Goal: Task Accomplishment & Management: Use online tool/utility

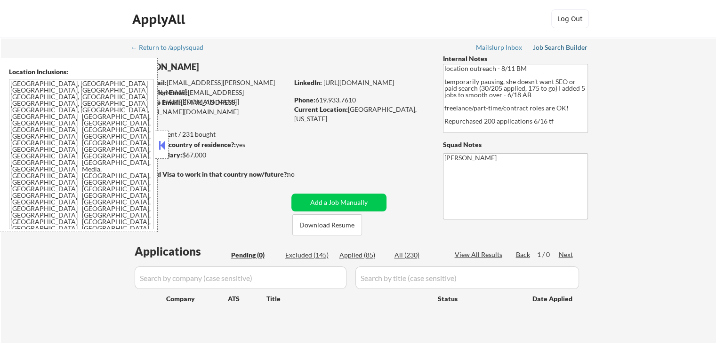
click at [559, 48] on div "Job Search Builder" at bounding box center [560, 47] width 55 height 7
click at [161, 146] on button at bounding box center [162, 145] width 10 height 14
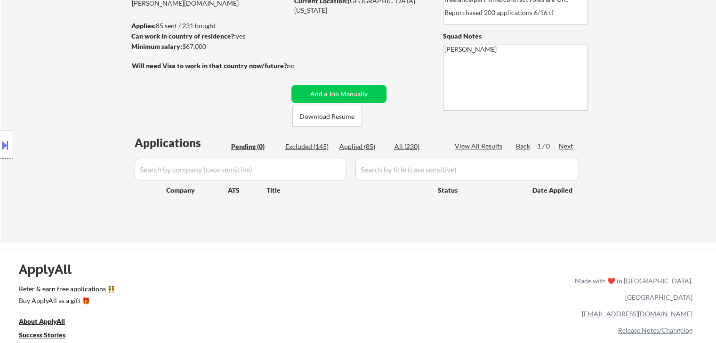
scroll to position [94, 0]
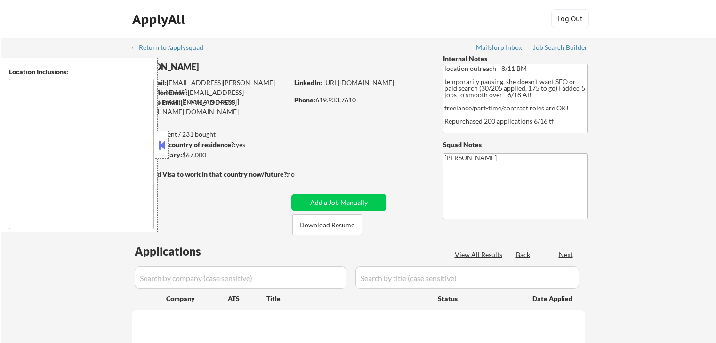
scroll to position [94, 0]
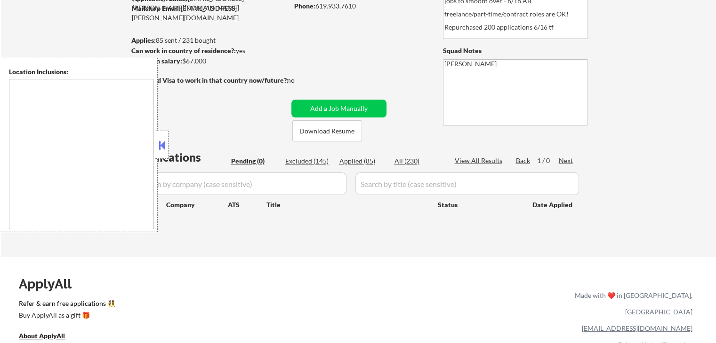
click at [166, 149] on button at bounding box center [162, 145] width 10 height 14
click at [643, 129] on div "← Return to /applysquad Mailslurp Inbox Job Search Builder Jasmine Kaloudis Use…" at bounding box center [358, 101] width 715 height 314
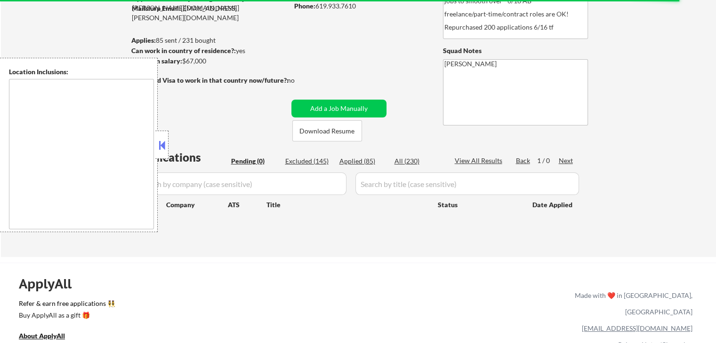
click at [164, 142] on button at bounding box center [162, 145] width 10 height 14
click at [621, 147] on div "← Return to /applysquad Mailslurp Inbox Job Search Builder Jasmine Kaloudis Use…" at bounding box center [358, 101] width 715 height 314
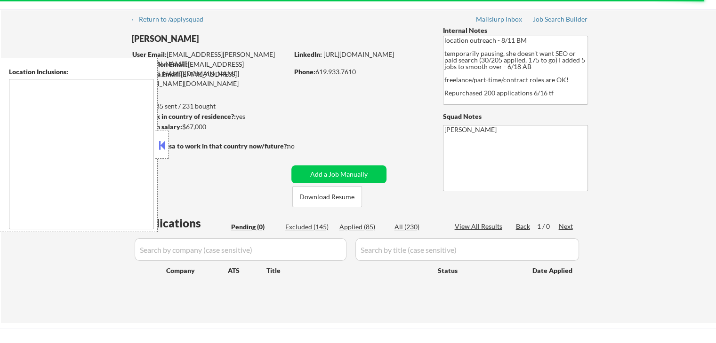
scroll to position [0, 0]
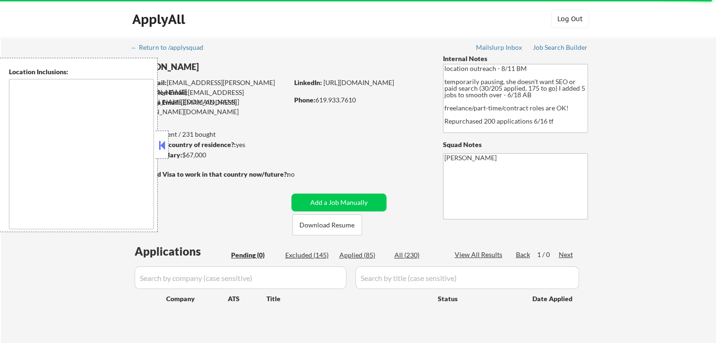
drag, startPoint x: 316, startPoint y: 102, endPoint x: 299, endPoint y: 102, distance: 16.9
click at [299, 102] on div "Phone: 619.933.7610" at bounding box center [360, 100] width 133 height 9
click at [323, 130] on div "← Return to /applysquad Mailslurp Inbox Job Search Builder Jasmine Kaloudis Use…" at bounding box center [359, 191] width 470 height 306
click at [167, 145] on button at bounding box center [162, 145] width 10 height 14
click at [164, 153] on div at bounding box center [161, 145] width 13 height 28
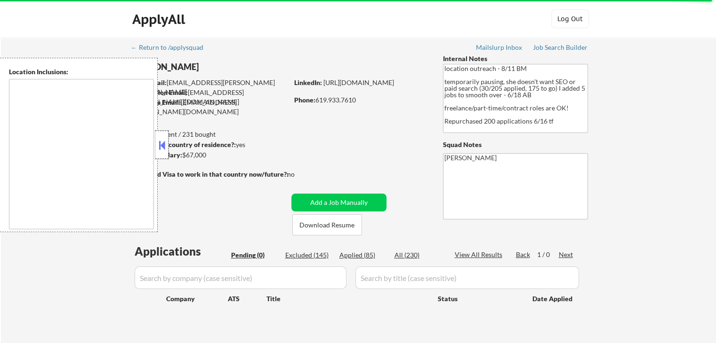
click at [164, 153] on div at bounding box center [161, 145] width 13 height 28
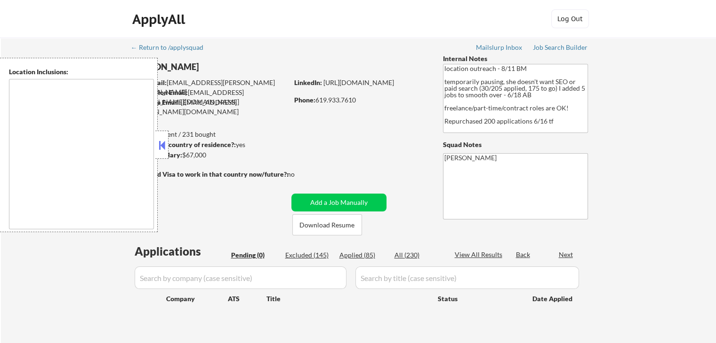
type textarea "[GEOGRAPHIC_DATA], [GEOGRAPHIC_DATA] [GEOGRAPHIC_DATA], [GEOGRAPHIC_DATA] [GEOG…"
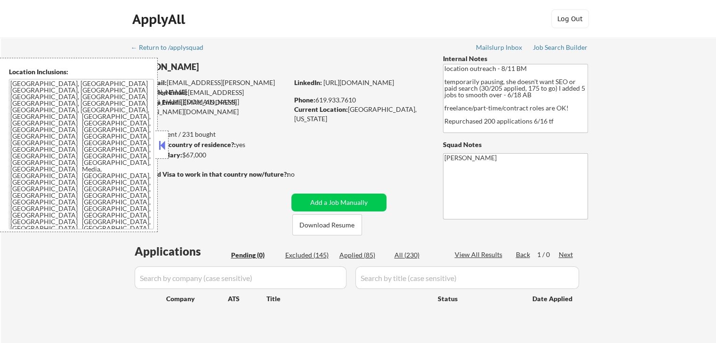
click at [623, 137] on div "← Return to /applysquad Mailslurp Inbox Job Search Builder [PERSON_NAME] User E…" at bounding box center [358, 195] width 715 height 314
click at [374, 127] on div "← Return to /applysquad Mailslurp Inbox Job Search Builder [PERSON_NAME] User E…" at bounding box center [359, 191] width 470 height 306
click at [163, 147] on button at bounding box center [162, 145] width 10 height 14
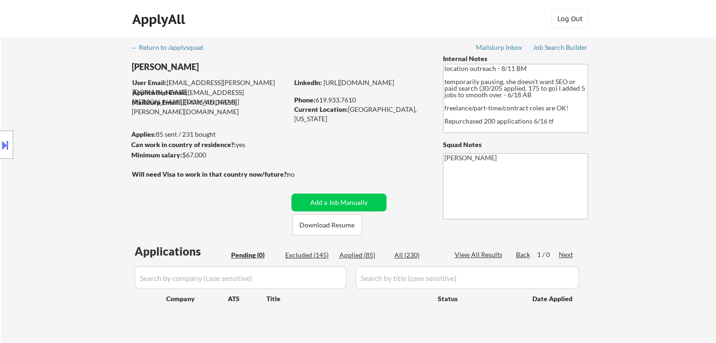
click at [98, 181] on div "Location Inclusions: [GEOGRAPHIC_DATA], [GEOGRAPHIC_DATA] [GEOGRAPHIC_DATA], [G…" at bounding box center [84, 145] width 168 height 175
click at [26, 83] on div "Location Inclusions: [GEOGRAPHIC_DATA], [GEOGRAPHIC_DATA] [GEOGRAPHIC_DATA], [G…" at bounding box center [84, 145] width 168 height 175
